Goal: Task Accomplishment & Management: Use online tool/utility

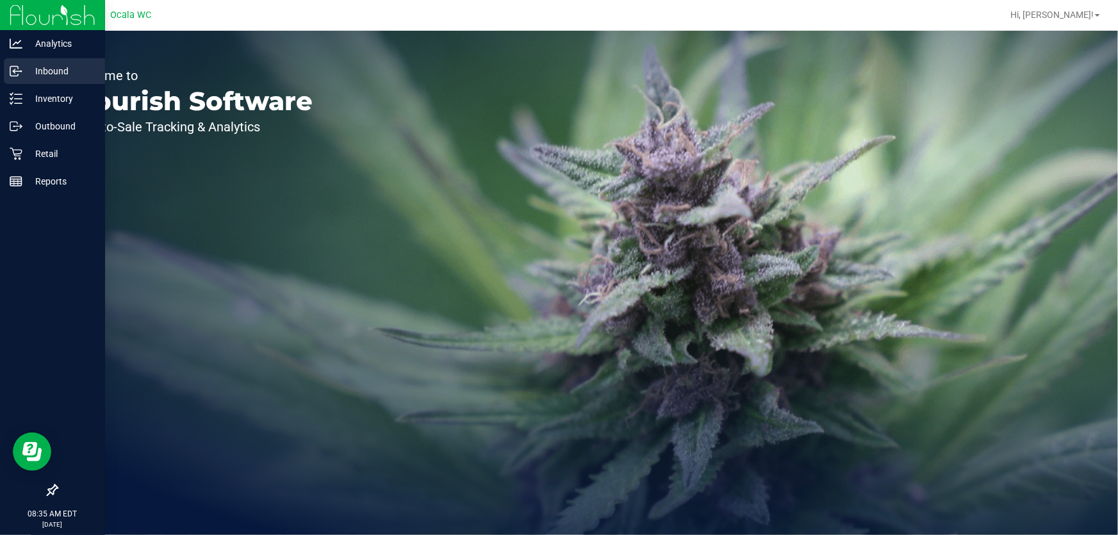
click at [35, 78] on p "Inbound" at bounding box center [60, 70] width 77 height 15
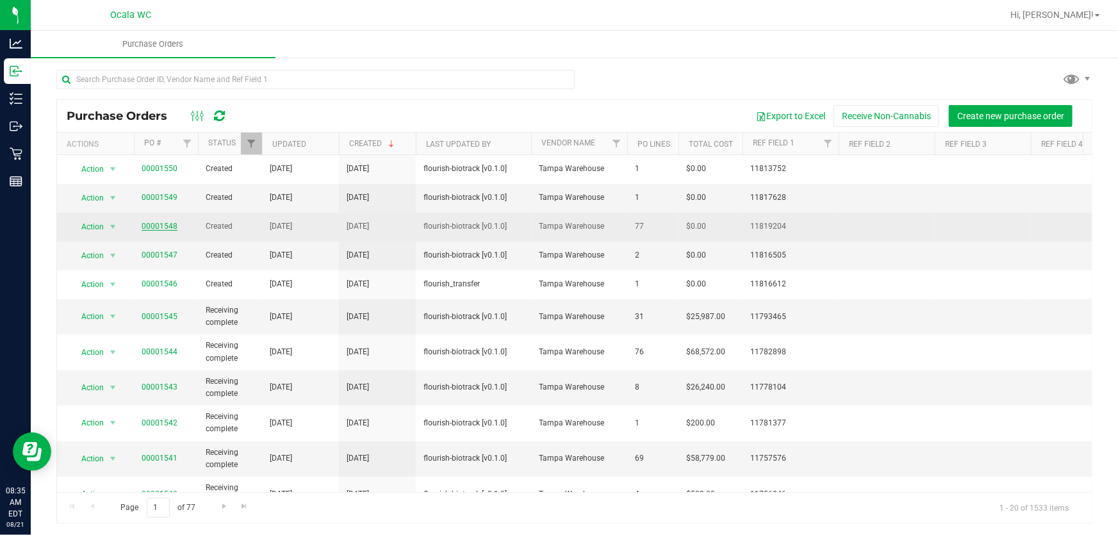
click at [160, 224] on link "00001548" at bounding box center [160, 226] width 36 height 9
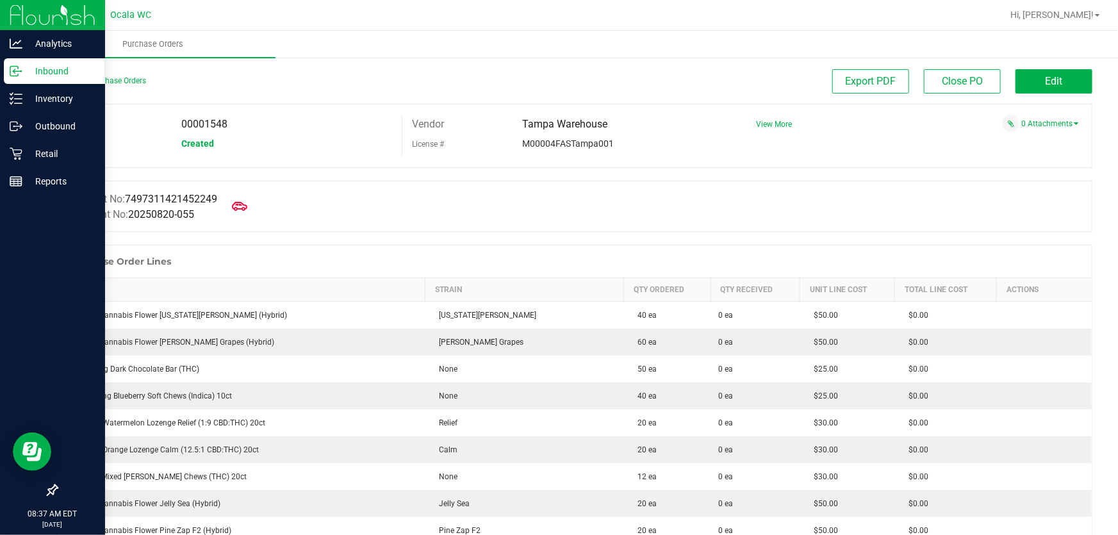
click at [23, 69] on p "Inbound" at bounding box center [60, 70] width 77 height 15
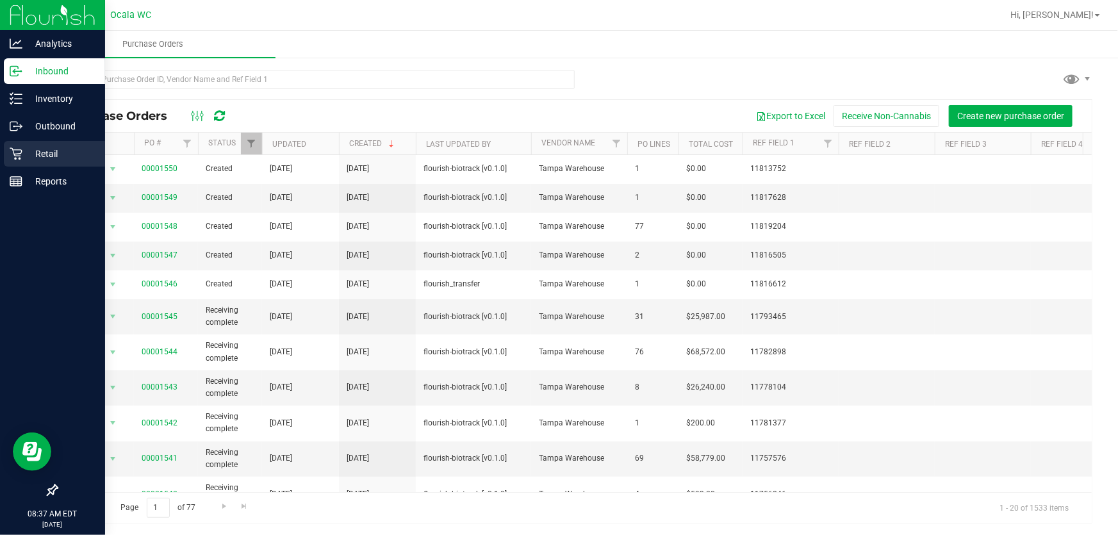
click at [38, 150] on p "Retail" at bounding box center [60, 153] width 77 height 15
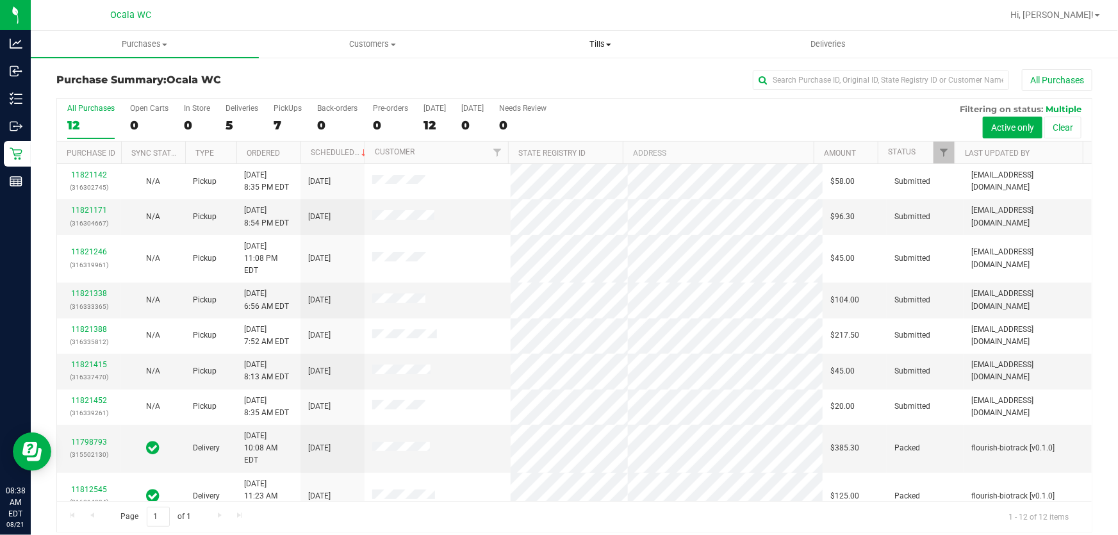
click at [597, 44] on span "Tills" at bounding box center [600, 44] width 227 height 12
click at [577, 76] on li "Manage tills" at bounding box center [600, 77] width 228 height 15
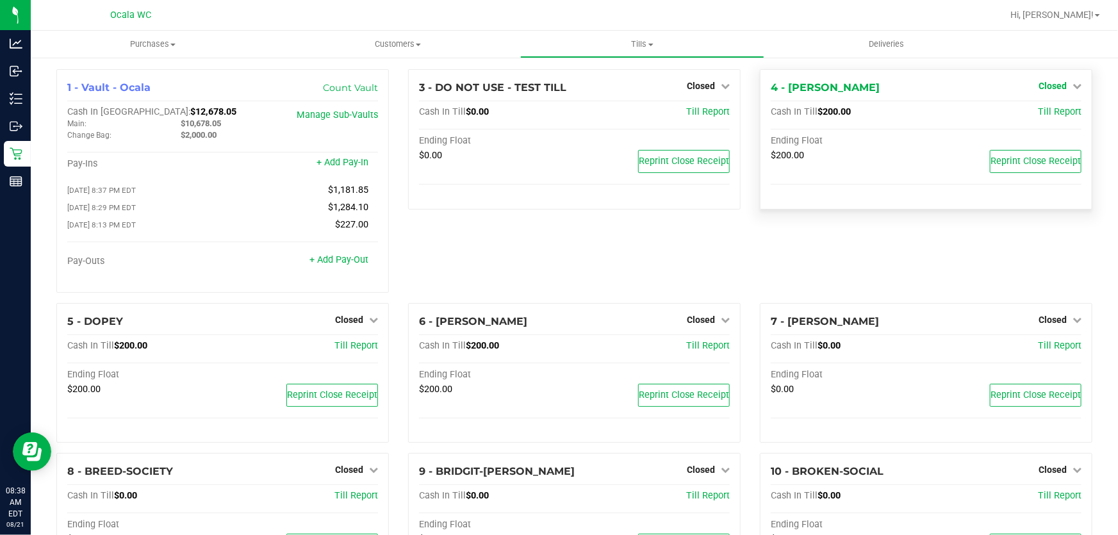
click at [1040, 86] on span "Closed" at bounding box center [1053, 86] width 28 height 10
click at [1041, 112] on link "Open Till" at bounding box center [1052, 113] width 34 height 10
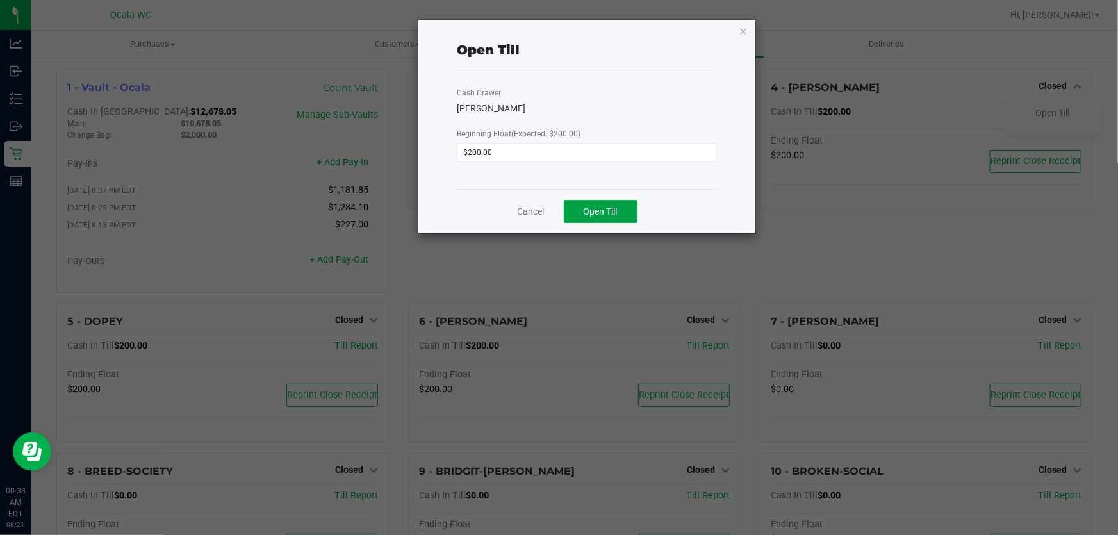
click at [629, 218] on button "Open Till" at bounding box center [601, 211] width 74 height 23
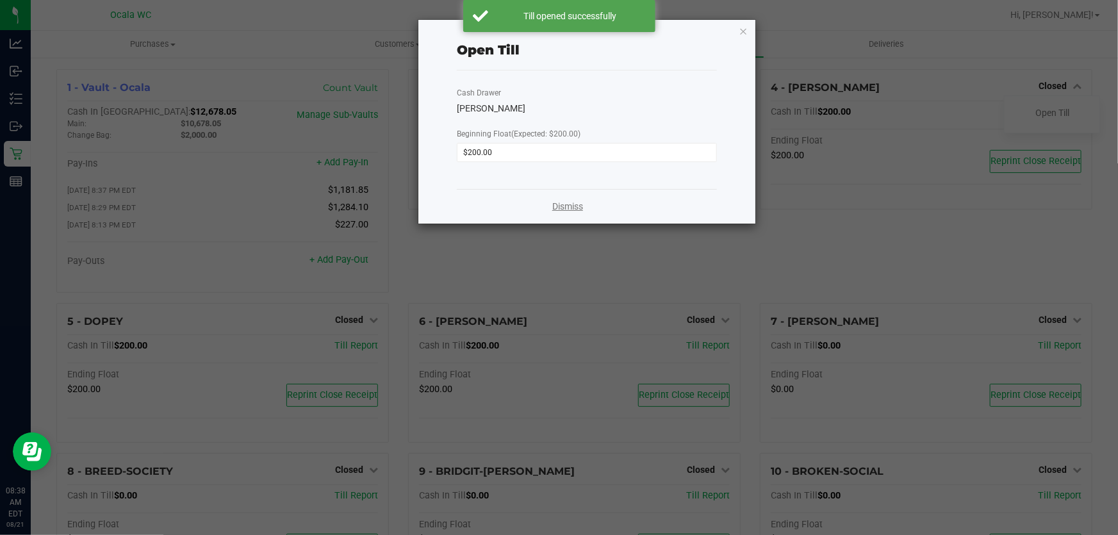
click at [563, 211] on link "Dismiss" at bounding box center [567, 206] width 31 height 13
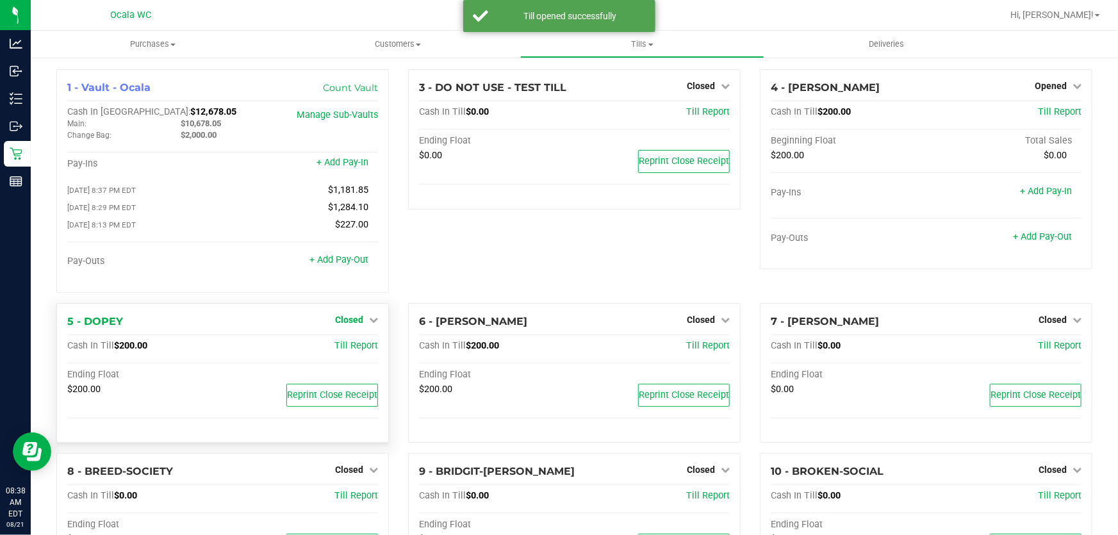
click at [343, 320] on span "Closed" at bounding box center [349, 320] width 28 height 10
click at [361, 351] on link "Open Till" at bounding box center [349, 346] width 34 height 10
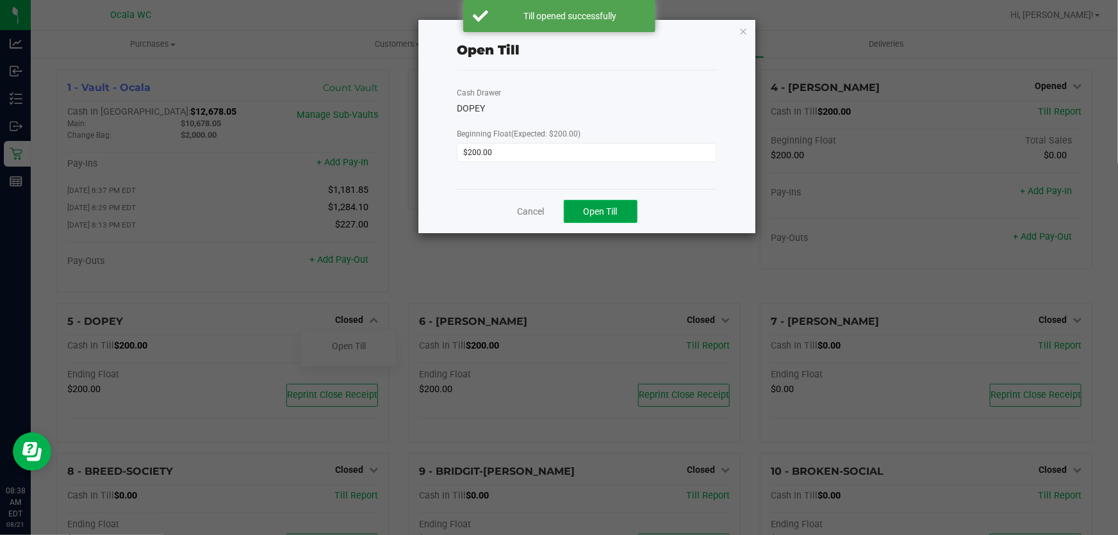
click at [601, 208] on span "Open Till" at bounding box center [601, 211] width 34 height 10
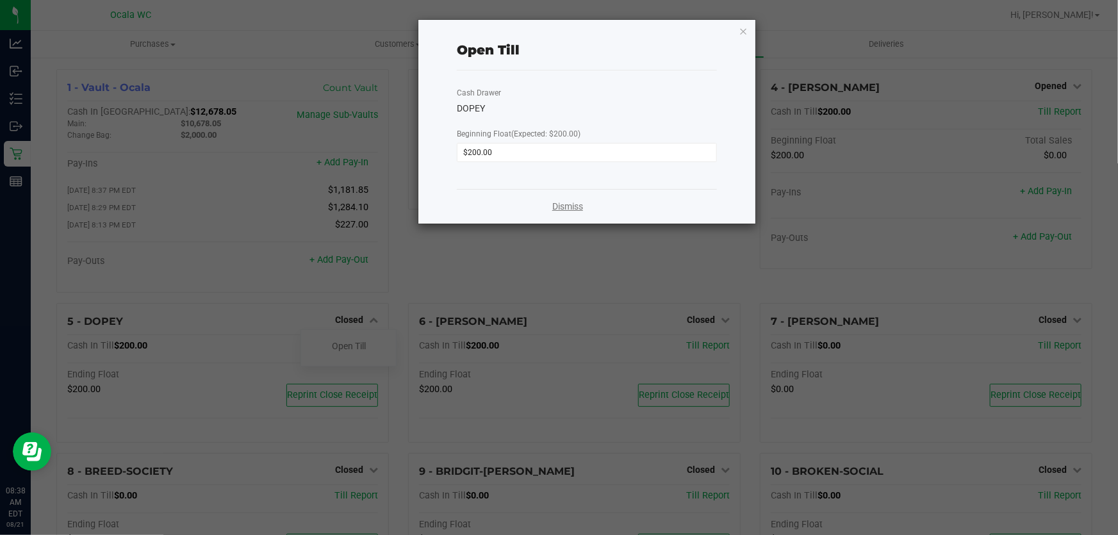
click at [570, 203] on link "Dismiss" at bounding box center [567, 206] width 31 height 13
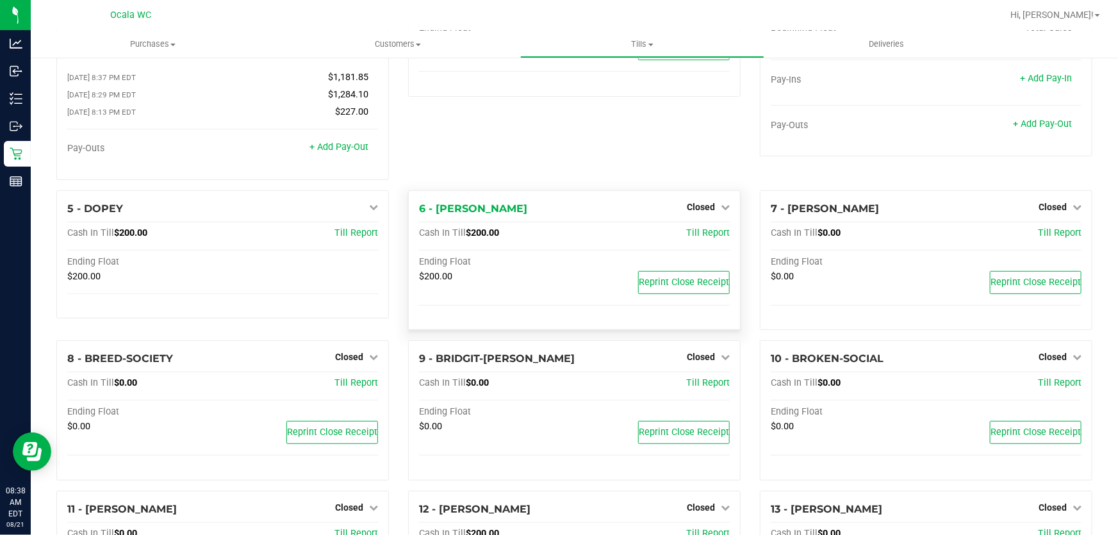
scroll to position [116, 0]
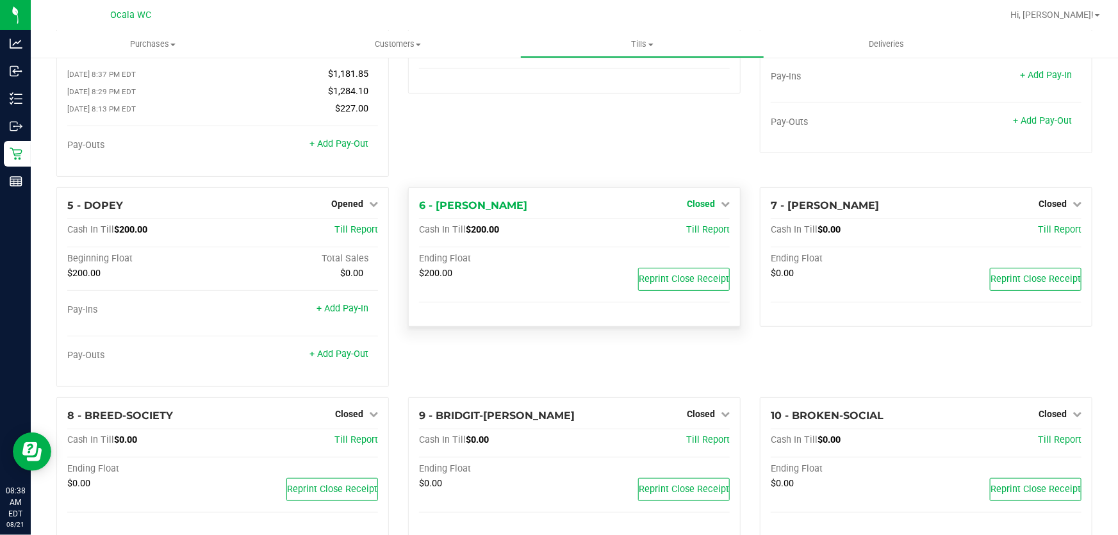
click at [703, 205] on span "Closed" at bounding box center [701, 204] width 28 height 10
click at [684, 235] on link "Open Till" at bounding box center [701, 230] width 34 height 10
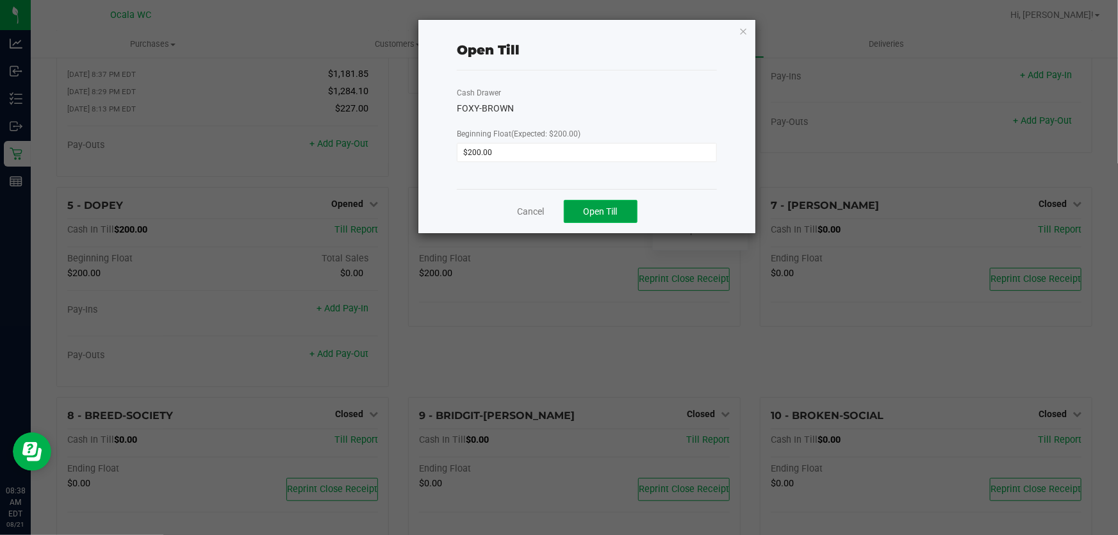
click at [598, 216] on span "Open Till" at bounding box center [601, 211] width 34 height 10
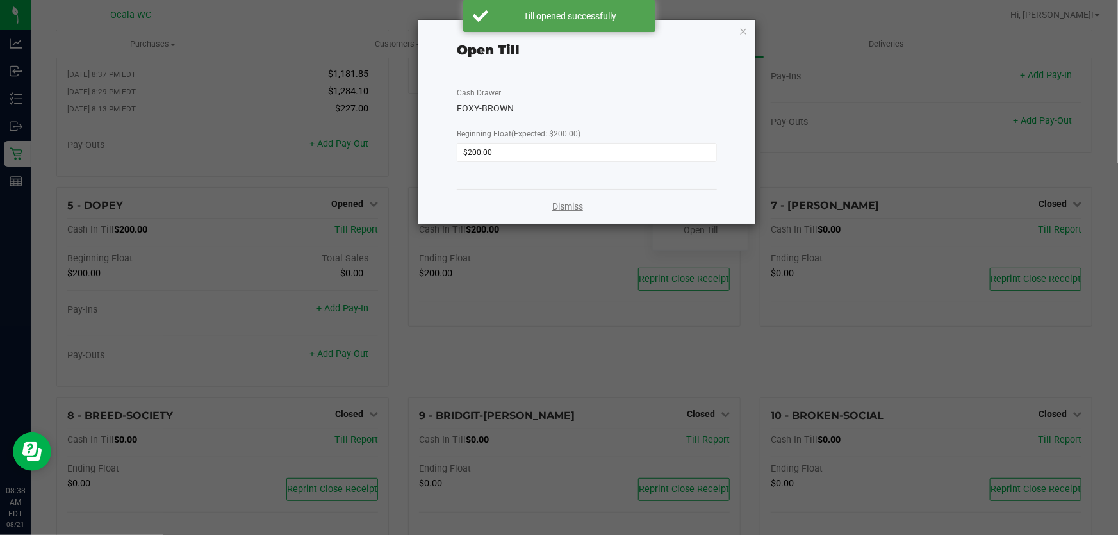
click at [566, 210] on link "Dismiss" at bounding box center [567, 206] width 31 height 13
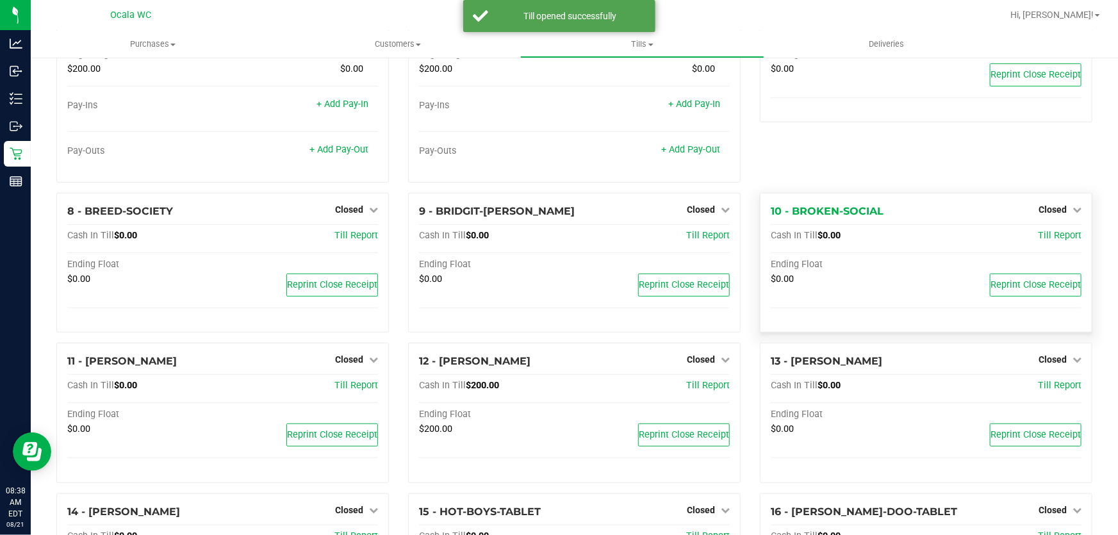
scroll to position [349, 0]
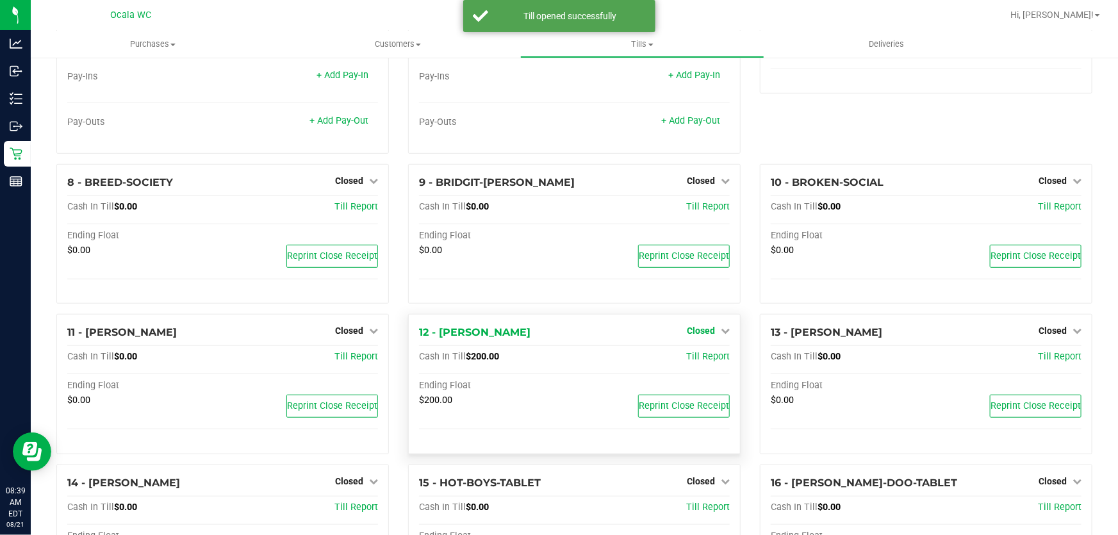
click at [687, 329] on span "Closed" at bounding box center [701, 330] width 28 height 10
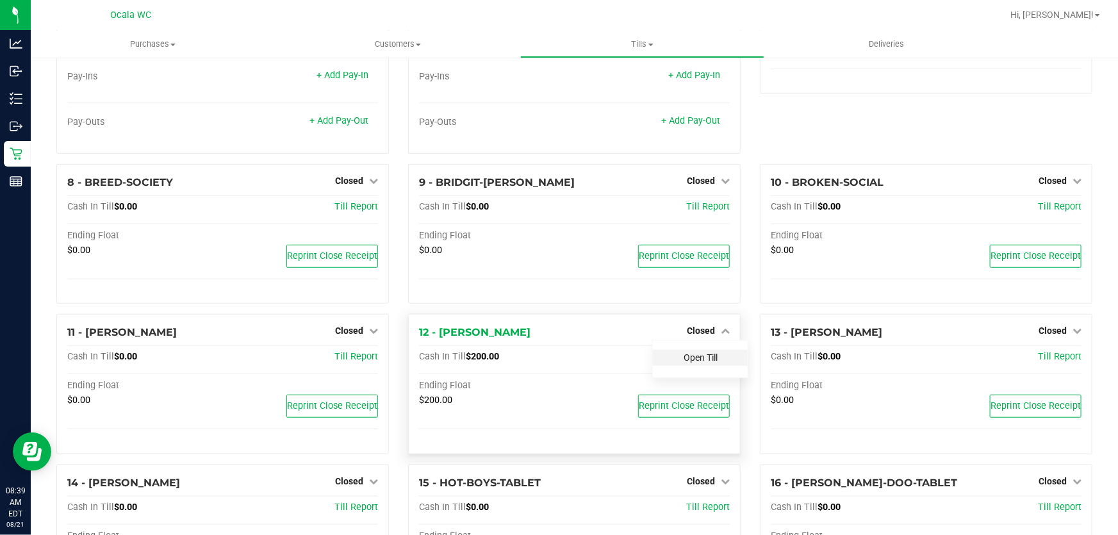
click at [707, 363] on link "Open Till" at bounding box center [701, 357] width 34 height 10
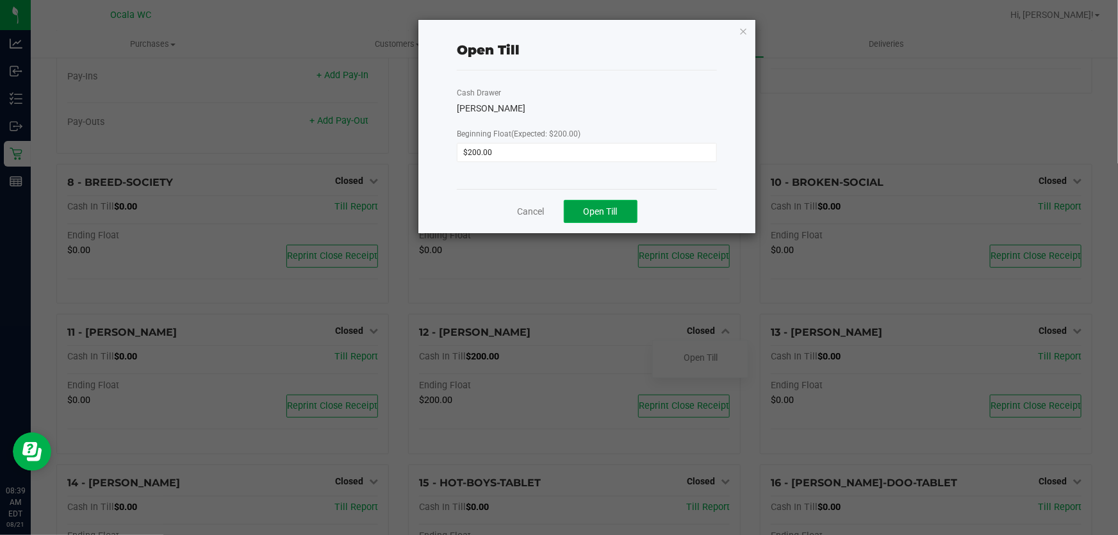
click at [607, 212] on span "Open Till" at bounding box center [601, 211] width 34 height 10
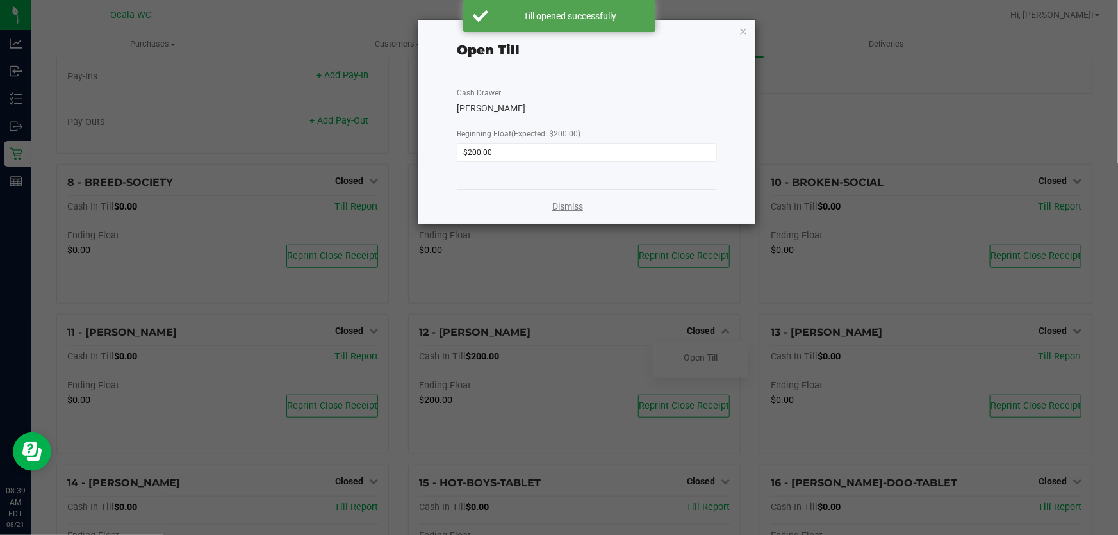
click at [580, 208] on link "Dismiss" at bounding box center [567, 206] width 31 height 13
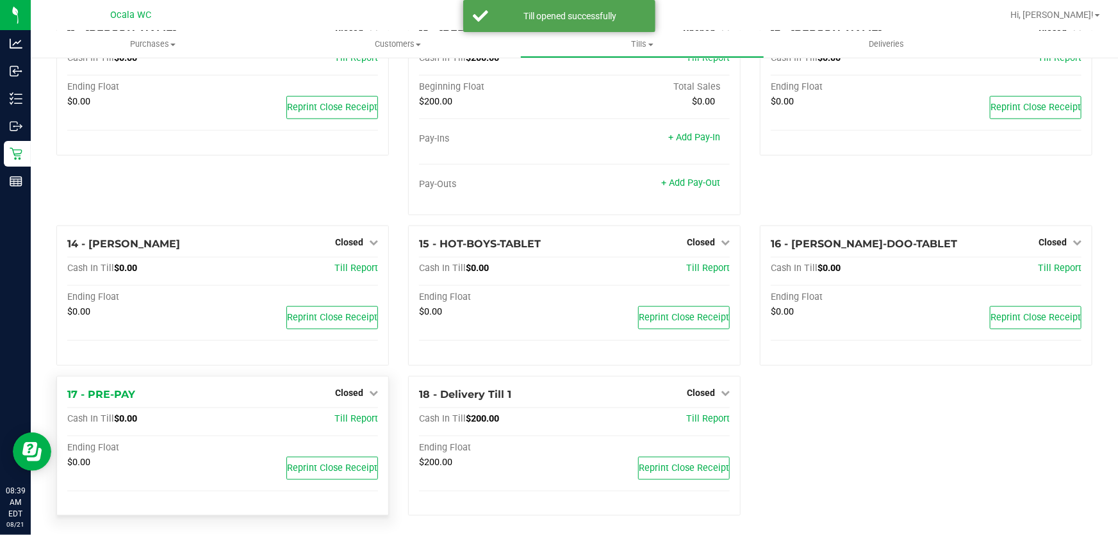
scroll to position [652, 0]
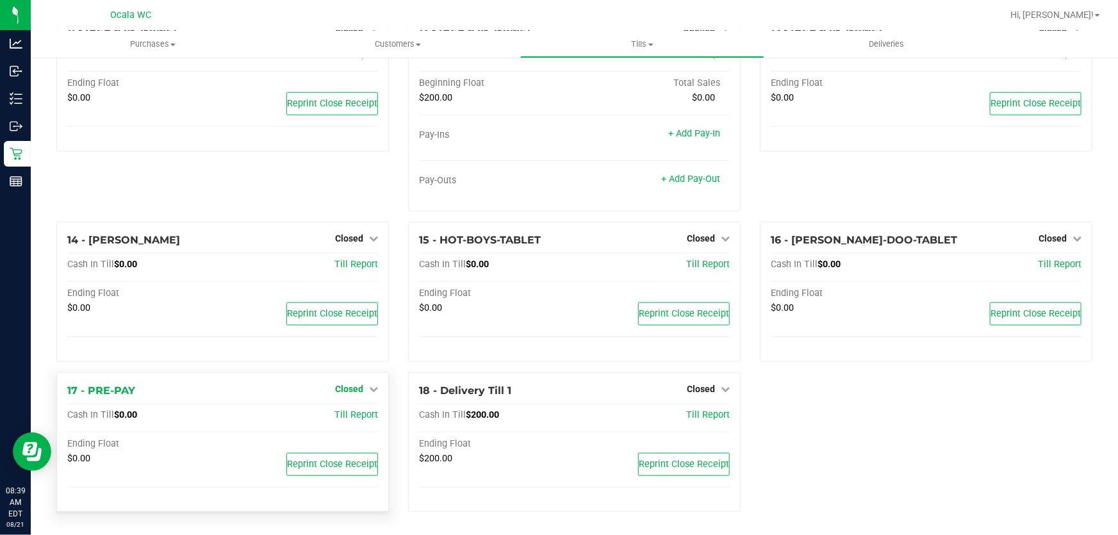
click at [344, 388] on span "Closed" at bounding box center [349, 389] width 28 height 10
click at [345, 412] on link "Open Till" at bounding box center [349, 415] width 34 height 10
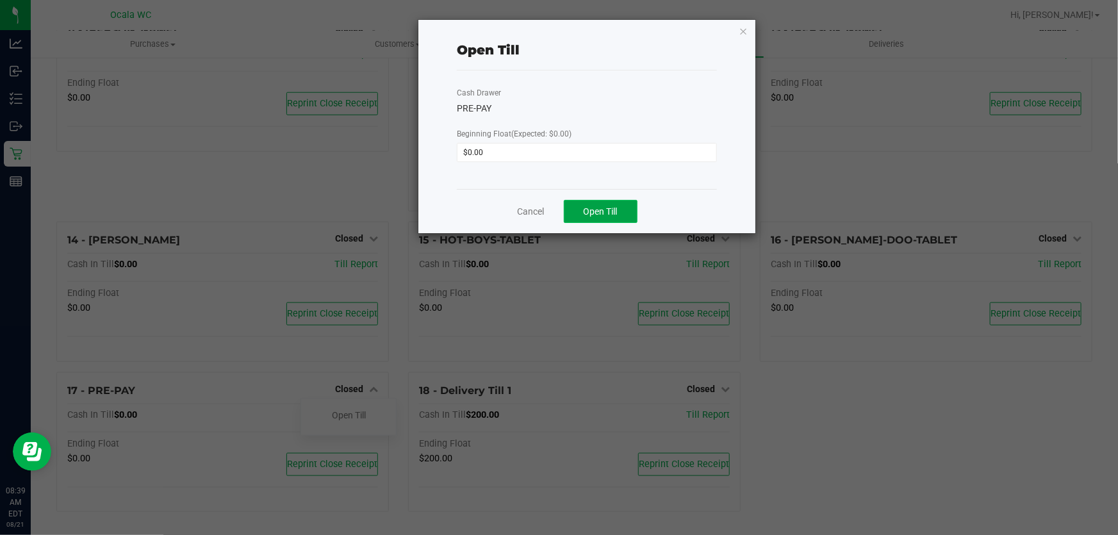
click at [595, 208] on span "Open Till" at bounding box center [601, 211] width 34 height 10
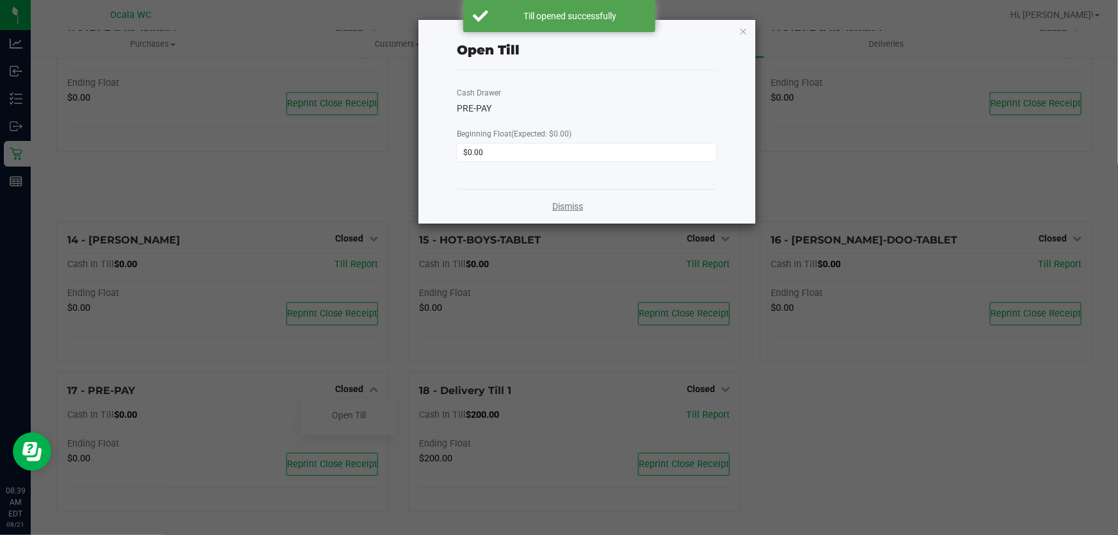
click at [574, 209] on link "Dismiss" at bounding box center [567, 206] width 31 height 13
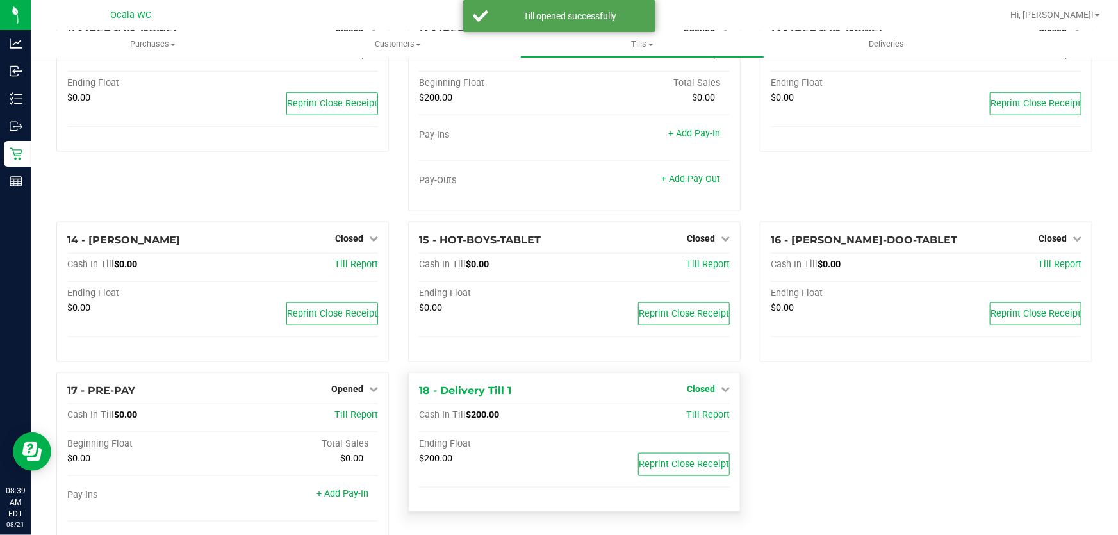
click at [702, 389] on span "Closed" at bounding box center [701, 389] width 28 height 10
click at [687, 420] on link "Open Till" at bounding box center [701, 415] width 34 height 10
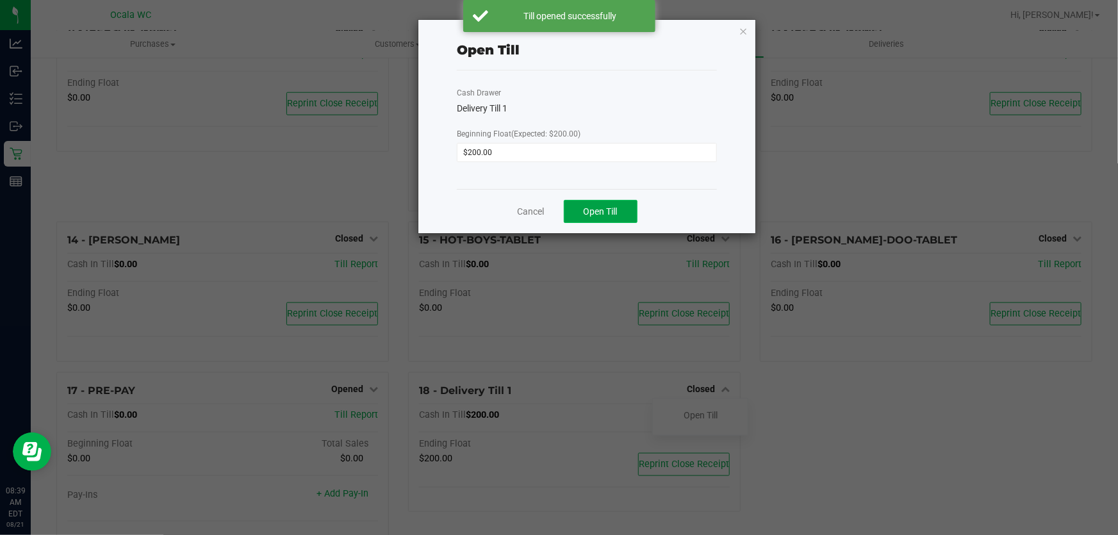
click at [605, 218] on button "Open Till" at bounding box center [601, 211] width 74 height 23
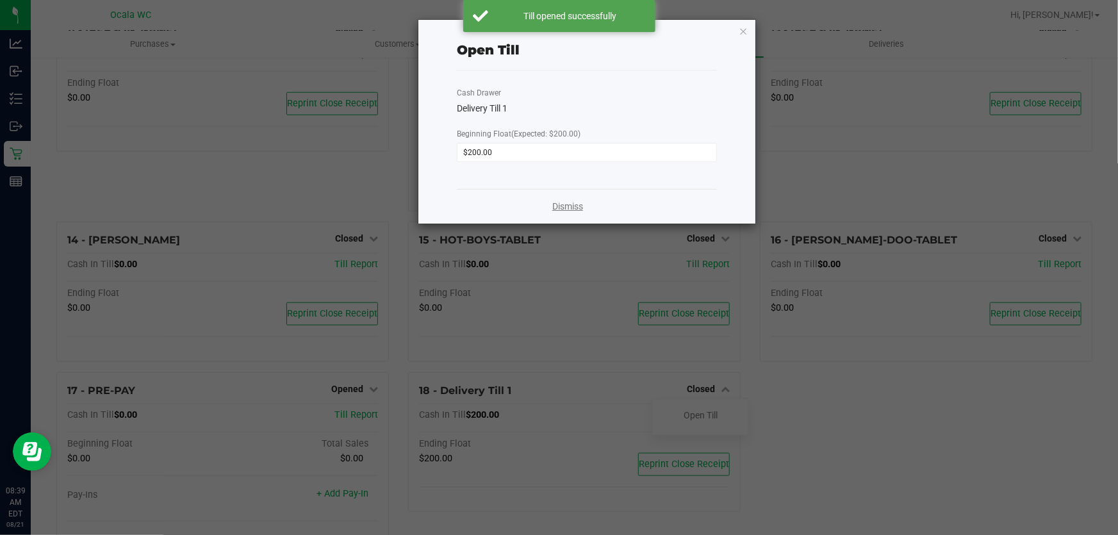
click at [568, 204] on link "Dismiss" at bounding box center [567, 206] width 31 height 13
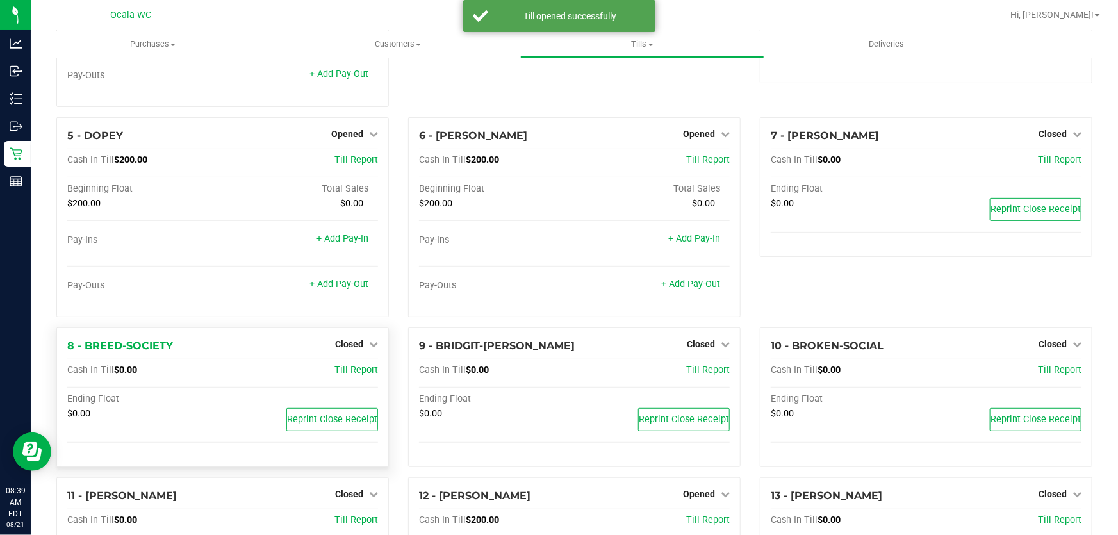
scroll to position [0, 0]
